Goal: Navigation & Orientation: Find specific page/section

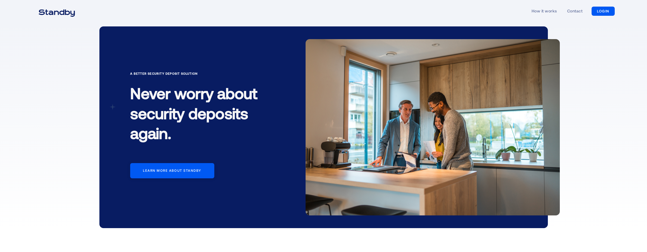
click at [502, 12] on div "How it works Contact LOGIN LOGIN" at bounding box center [323, 10] width 582 height 23
click at [445, 15] on div "How it works Contact LOGIN LOGIN" at bounding box center [323, 10] width 582 height 23
click at [627, 19] on div "How it works Contact LOGIN LOGIN" at bounding box center [323, 11] width 647 height 22
click at [497, 14] on div "How it works Contact LOGIN LOGIN" at bounding box center [323, 10] width 582 height 23
click at [507, 15] on div "How it works Contact LOGIN LOGIN" at bounding box center [323, 10] width 582 height 23
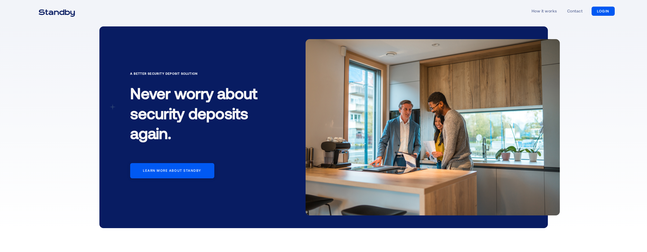
click at [641, 19] on div "How it works Contact LOGIN LOGIN" at bounding box center [323, 11] width 647 height 22
click at [512, 21] on div "How it works Contact LOGIN LOGIN" at bounding box center [323, 10] width 582 height 23
click at [616, 75] on div "A Better Security Deposit Solution Never worry about security deposits again. L…" at bounding box center [323, 127] width 647 height 210
click at [532, 13] on link "How it works" at bounding box center [543, 10] width 25 height 23
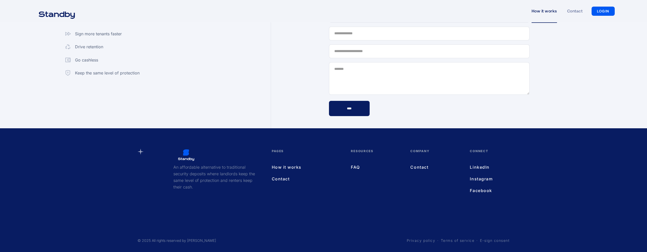
scroll to position [1386, 0]
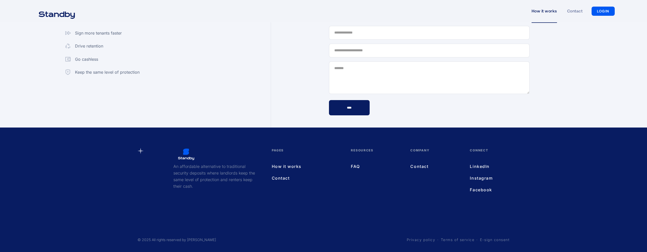
click at [476, 167] on link "LinkedIn" at bounding box center [484, 166] width 29 height 7
click at [275, 179] on link "Contact" at bounding box center [306, 178] width 69 height 7
